Goal: Navigation & Orientation: Find specific page/section

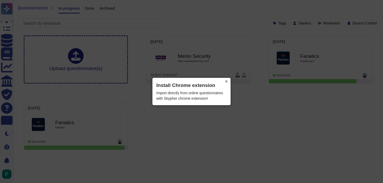
click at [227, 81] on button "×" at bounding box center [226, 81] width 8 height 7
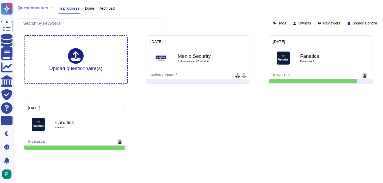
click at [357, 22] on span "Source Control" at bounding box center [365, 23] width 24 height 4
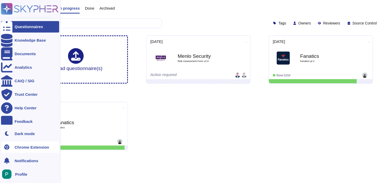
click at [33, 147] on div "Chrome Extension" at bounding box center [32, 147] width 35 height 4
